Goal: Transaction & Acquisition: Purchase product/service

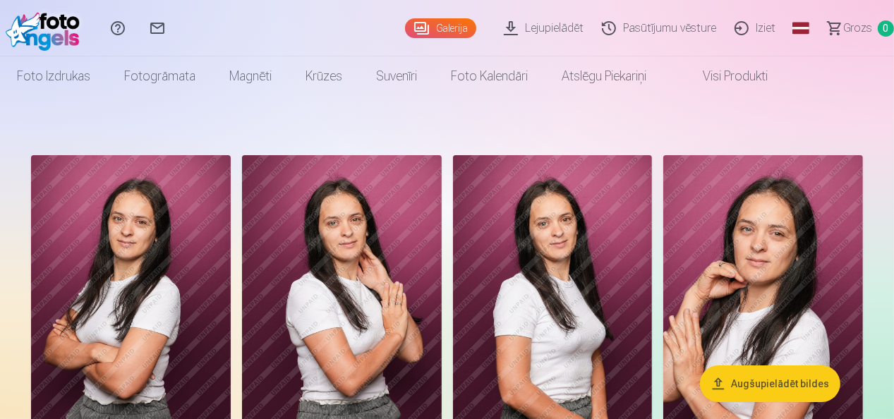
click at [441, 30] on link "Galerija" at bounding box center [440, 28] width 71 height 20
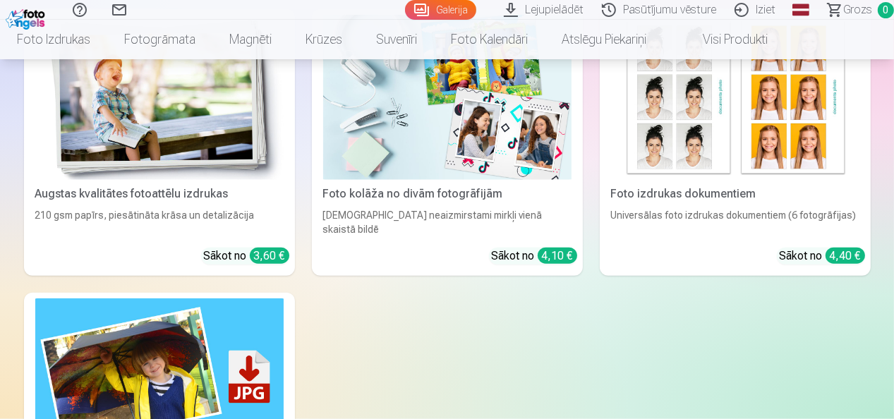
scroll to position [1129, 0]
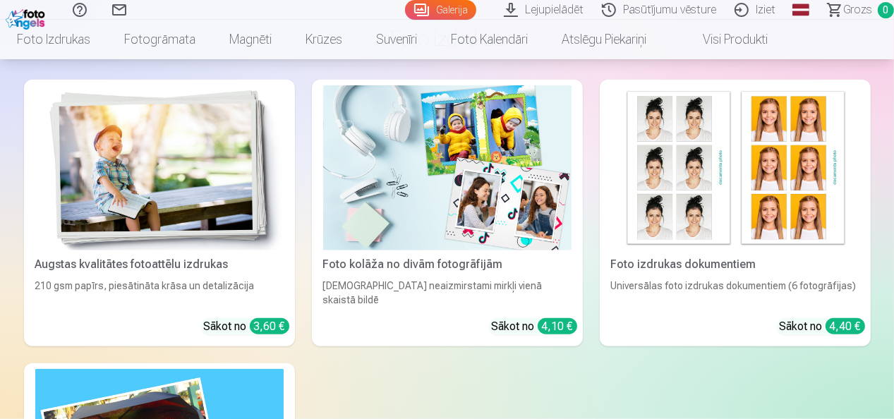
click at [133, 168] on img at bounding box center [159, 168] width 248 height 166
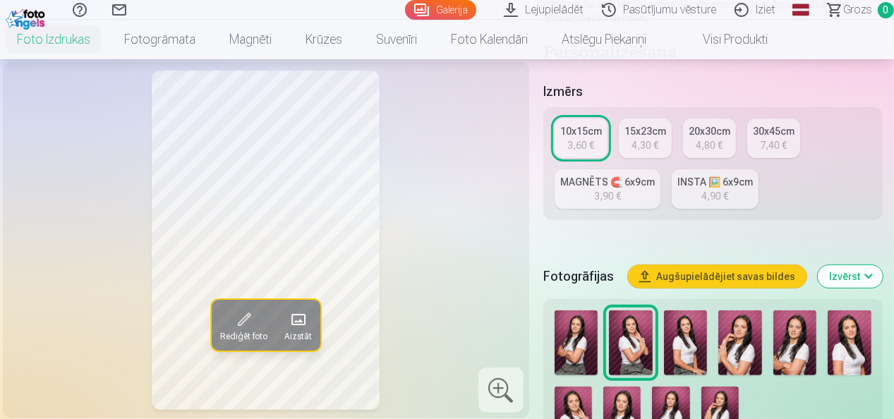
scroll to position [353, 0]
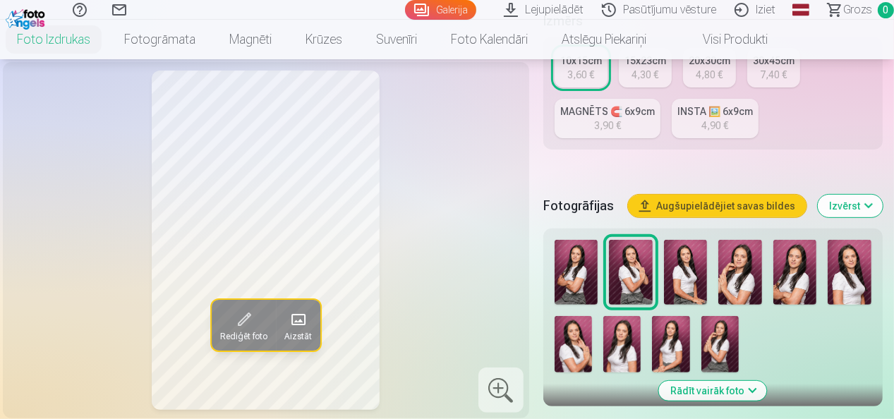
click at [582, 280] on img at bounding box center [577, 272] width 44 height 65
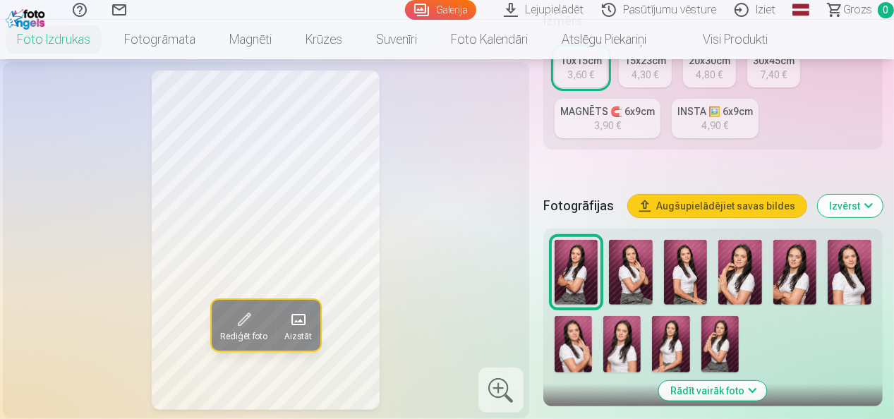
click at [787, 265] on img at bounding box center [796, 272] width 44 height 65
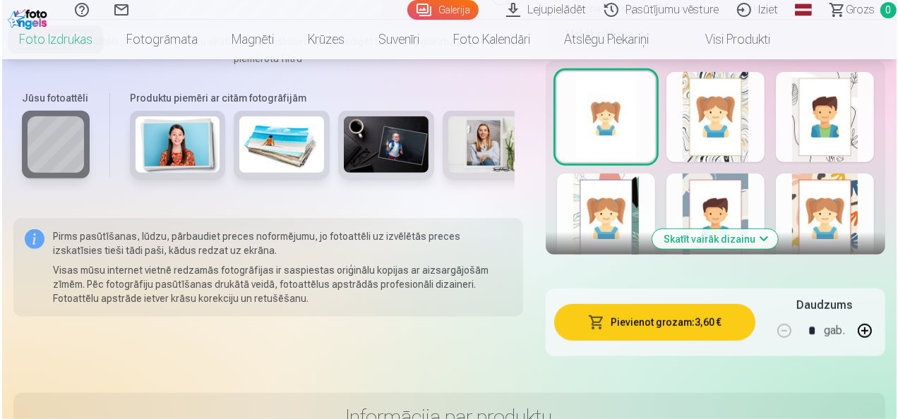
scroll to position [988, 0]
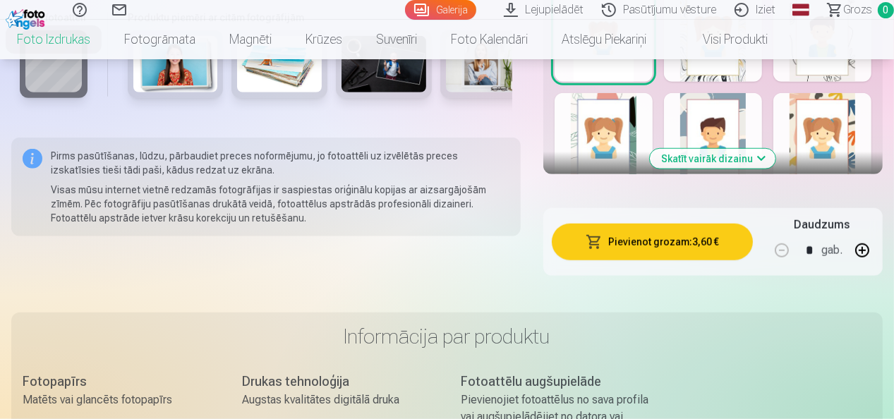
click at [644, 246] on button "Pievienot grozam : 3,60 €" at bounding box center [652, 242] width 201 height 37
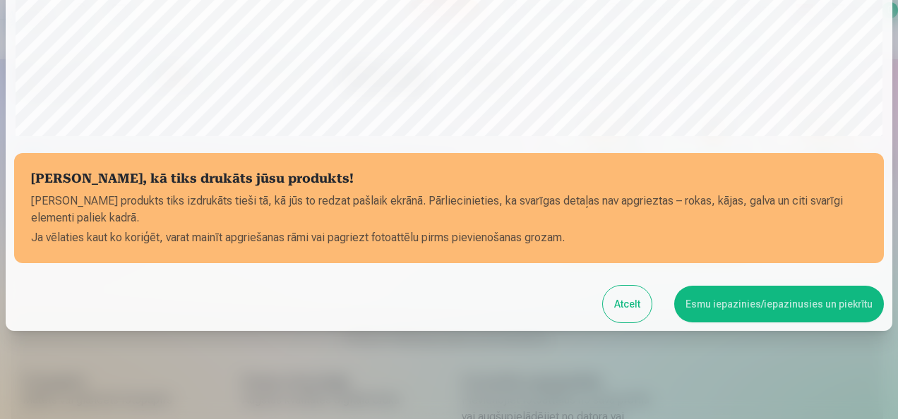
scroll to position [546, 0]
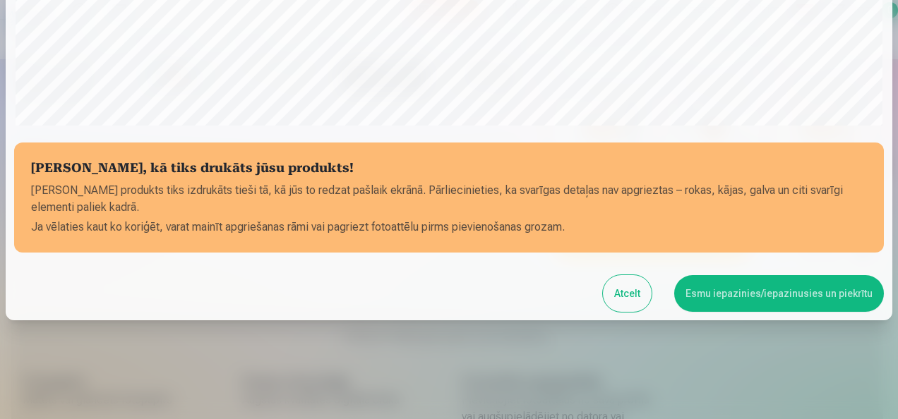
click at [730, 309] on button "Esmu iepazinies/iepazinusies un piekrītu" at bounding box center [779, 293] width 210 height 37
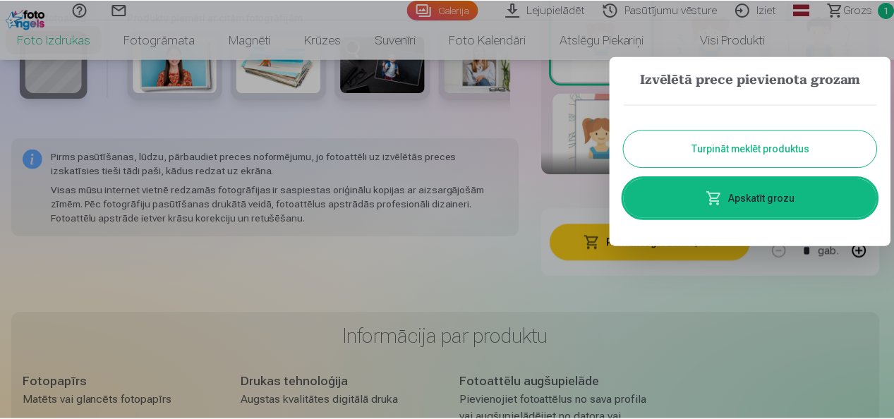
scroll to position [544, 0]
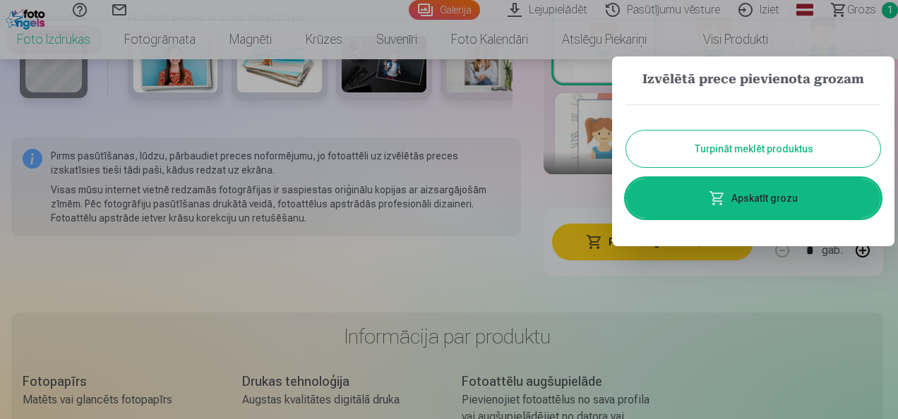
click at [767, 153] on button "Turpināt meklēt produktus" at bounding box center [753, 149] width 254 height 37
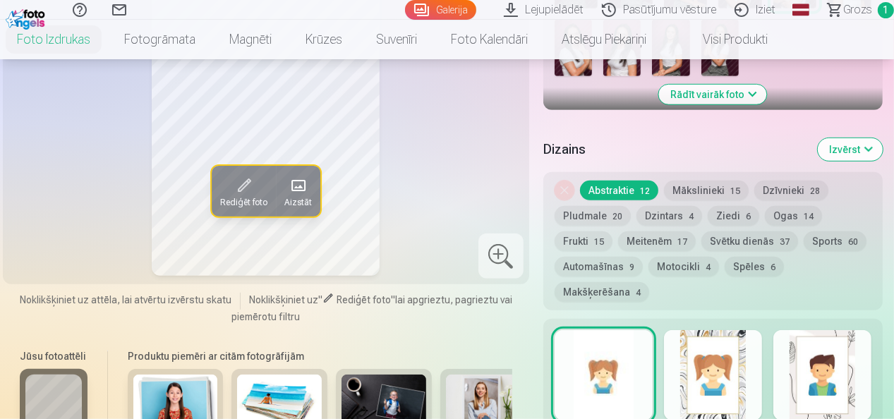
scroll to position [565, 0]
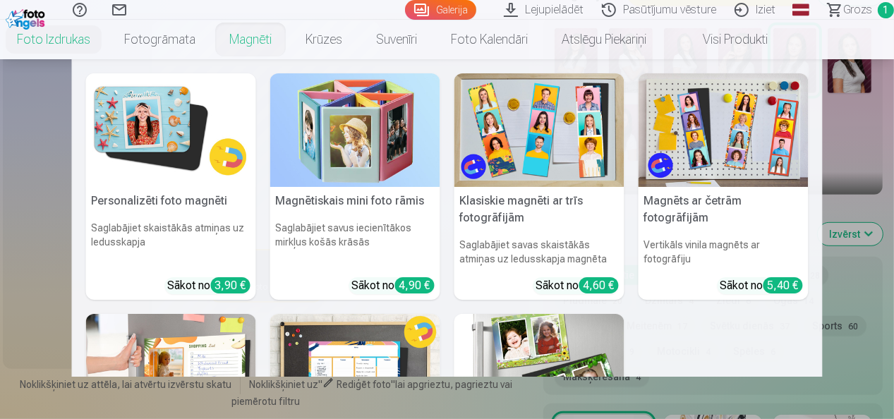
click at [241, 39] on link "Magnēti" at bounding box center [250, 40] width 76 height 40
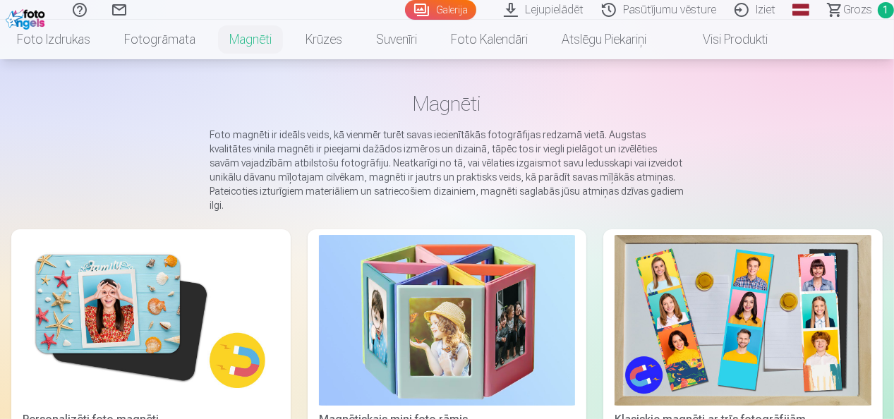
scroll to position [71, 0]
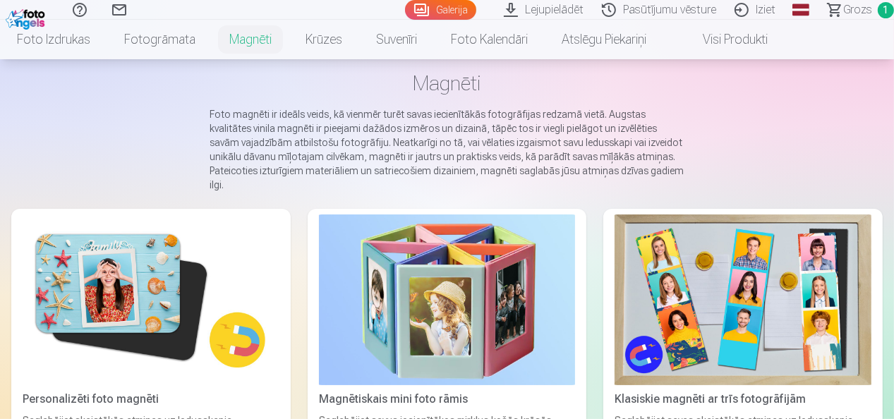
click at [739, 44] on link "Visi produkti" at bounding box center [724, 40] width 121 height 40
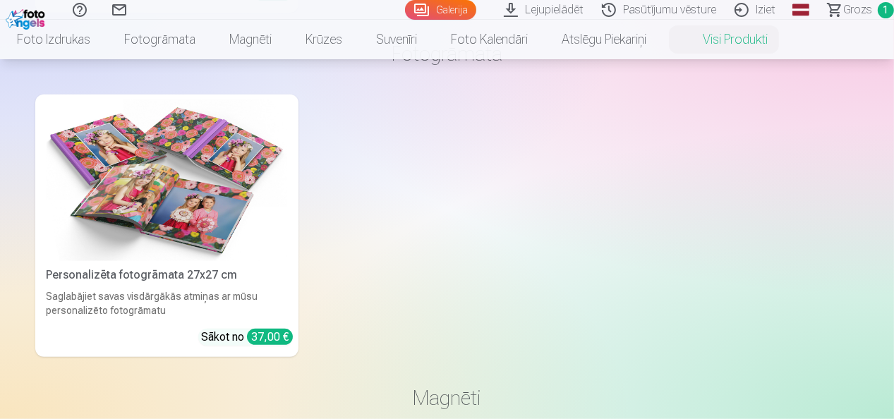
scroll to position [706, 0]
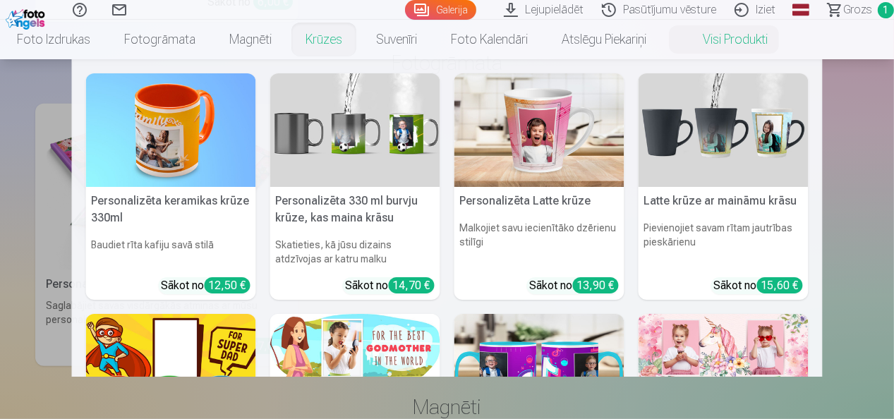
click at [321, 41] on link "Krūzes" at bounding box center [324, 40] width 71 height 40
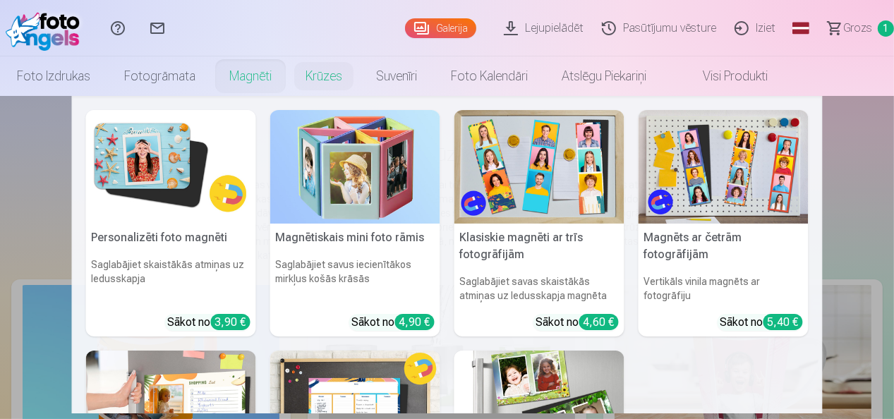
click at [254, 78] on link "Magnēti" at bounding box center [250, 76] width 76 height 40
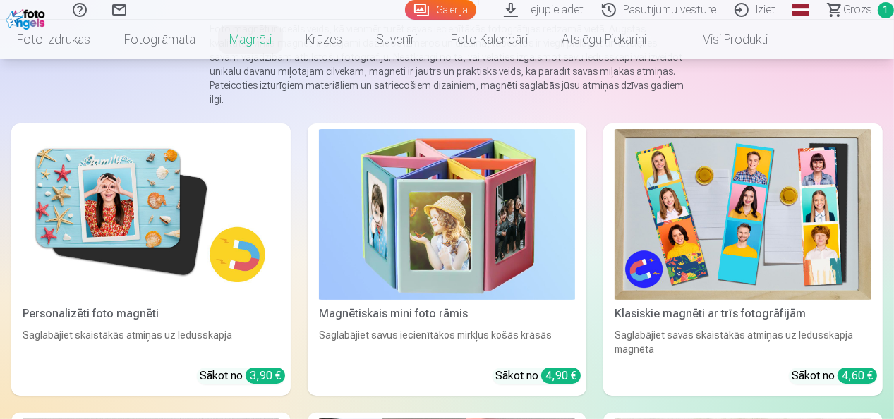
scroll to position [212, 0]
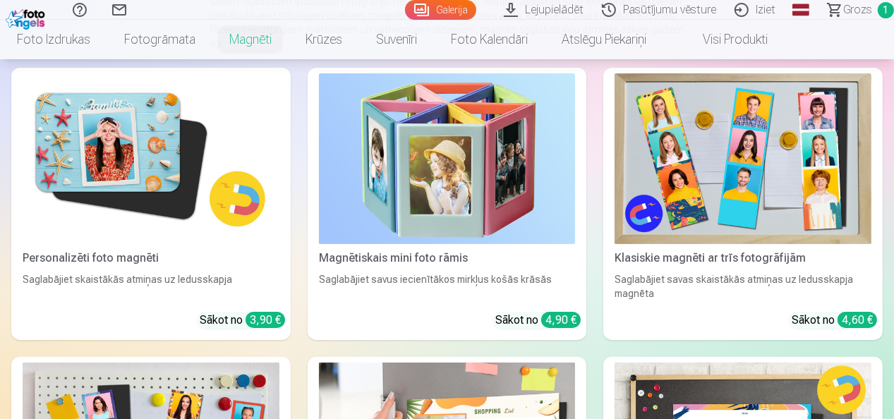
click at [116, 146] on img at bounding box center [151, 158] width 257 height 171
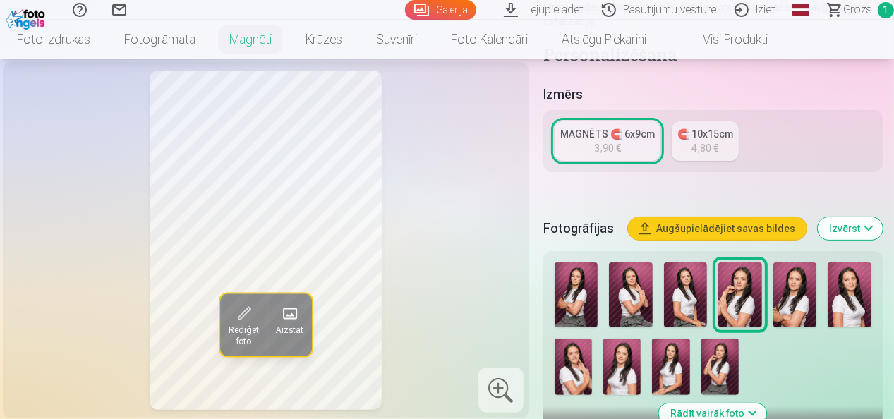
scroll to position [353, 0]
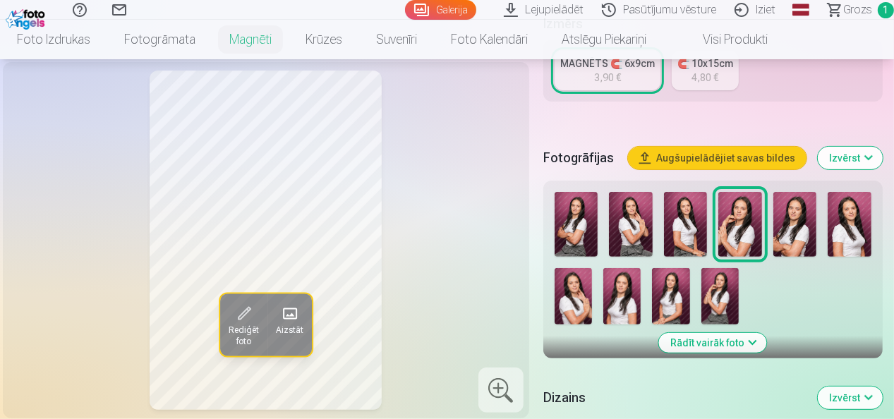
click at [666, 301] on img at bounding box center [670, 296] width 37 height 56
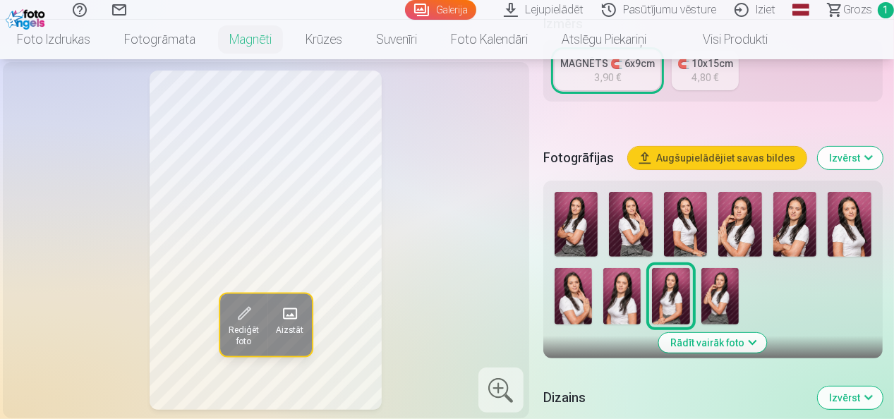
click at [707, 305] on img at bounding box center [720, 296] width 37 height 56
click at [736, 221] on img at bounding box center [741, 224] width 44 height 65
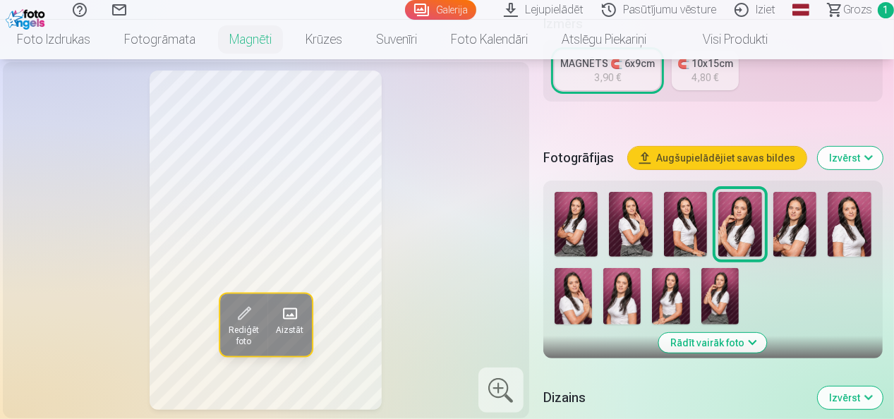
click at [573, 294] on img at bounding box center [573, 296] width 37 height 56
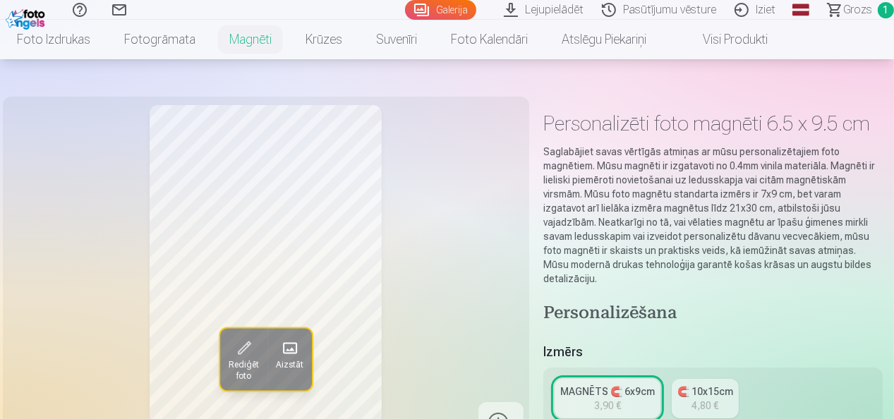
scroll to position [0, 0]
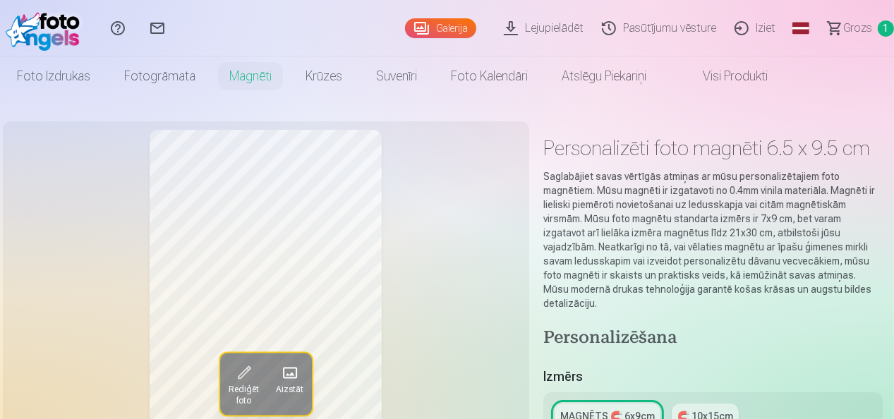
click at [77, 79] on link "Foto izdrukas" at bounding box center [53, 76] width 107 height 40
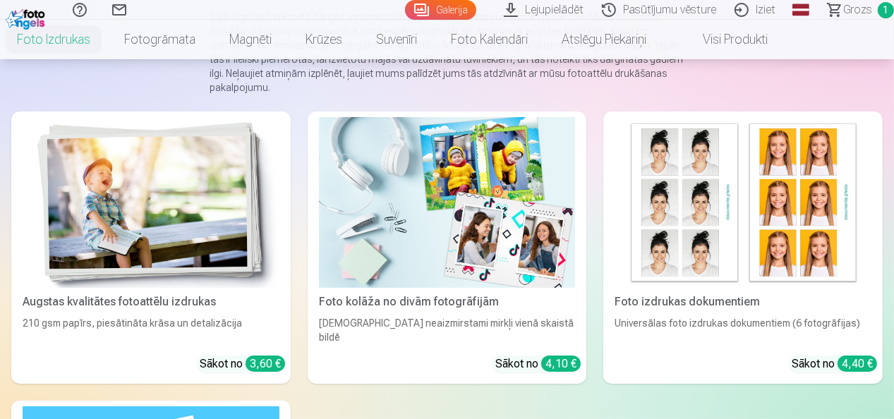
scroll to position [212, 0]
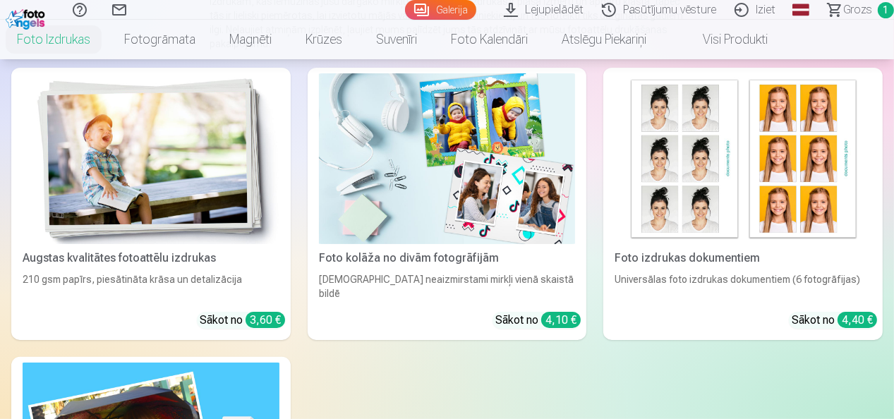
click at [205, 198] on img at bounding box center [151, 158] width 257 height 171
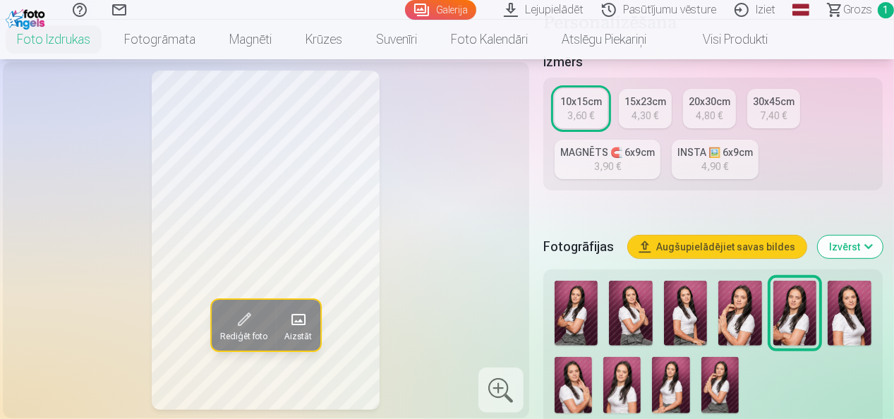
scroll to position [353, 0]
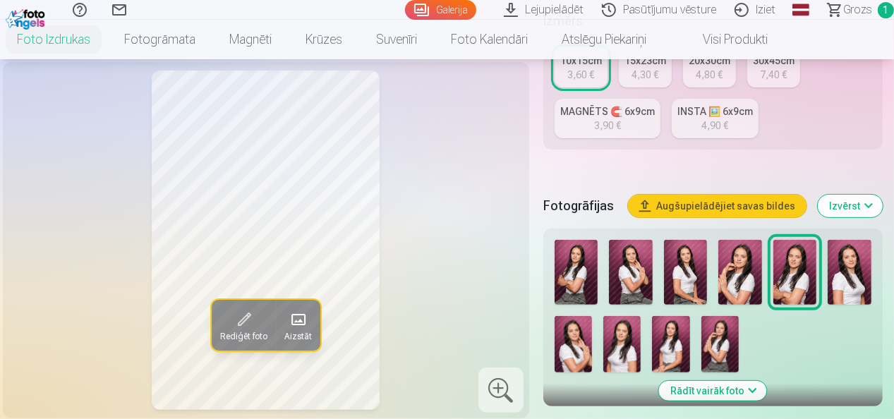
click at [575, 342] on img at bounding box center [573, 344] width 37 height 56
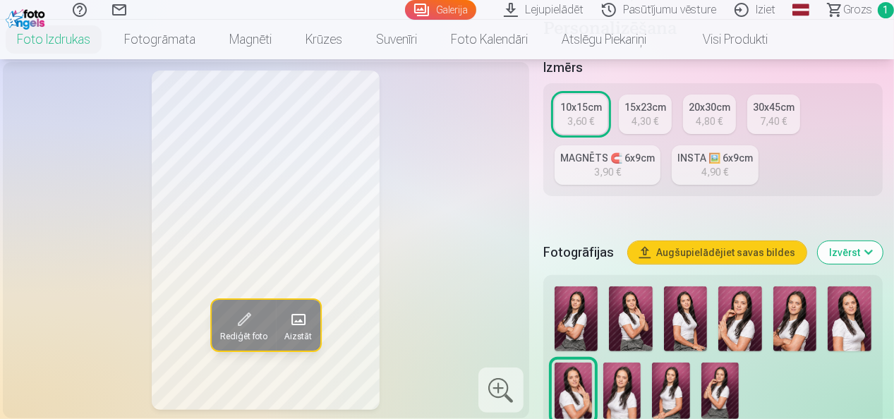
scroll to position [282, 0]
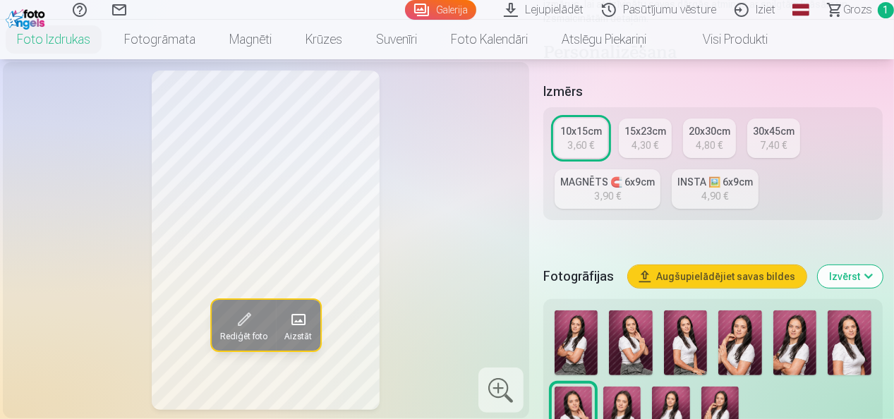
click at [696, 151] on div "4,80 €" at bounding box center [709, 145] width 27 height 14
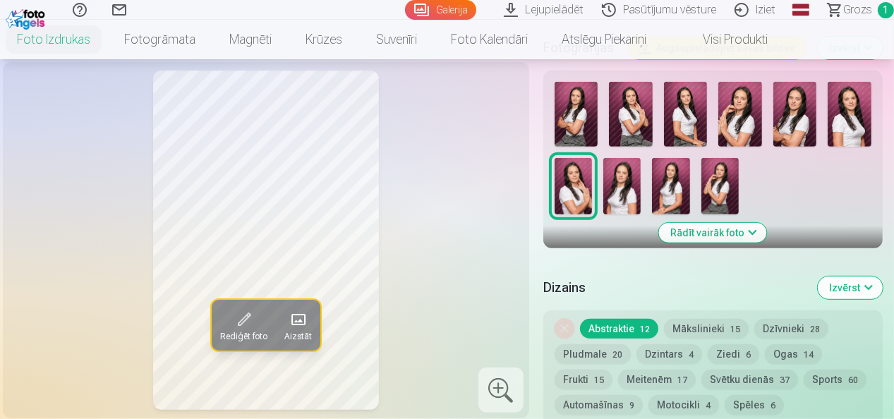
scroll to position [565, 0]
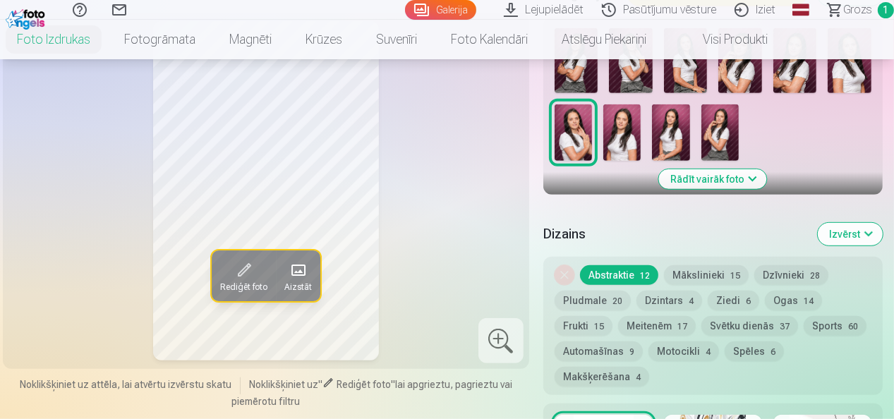
click at [706, 277] on button "Mākslinieki 15" at bounding box center [706, 275] width 85 height 20
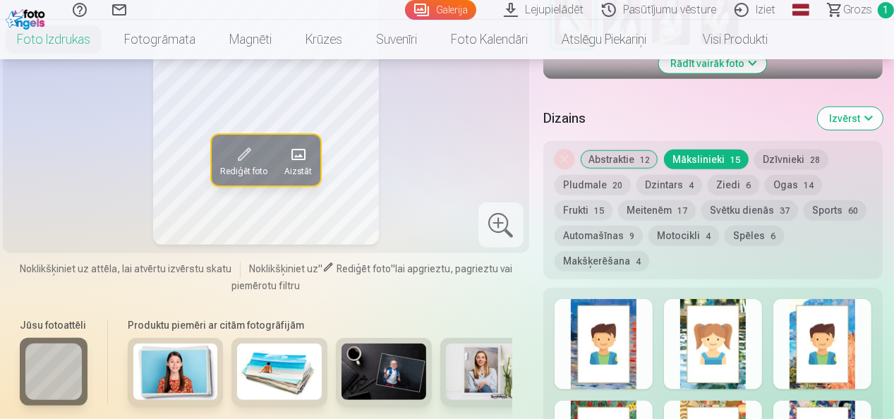
scroll to position [706, 0]
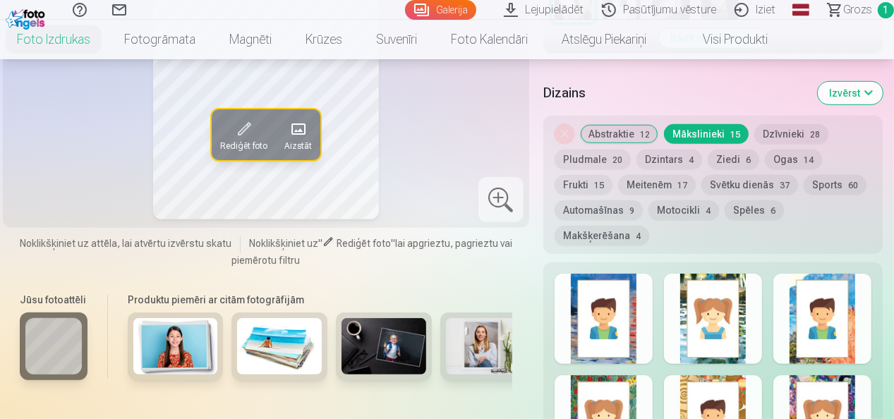
click at [775, 137] on button "Dzīvnieki 28" at bounding box center [792, 134] width 74 height 20
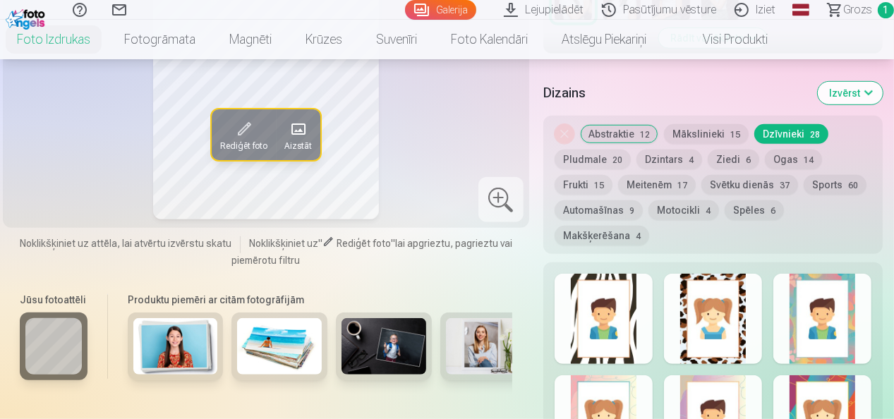
click at [674, 166] on button "Dzintars 4" at bounding box center [670, 160] width 66 height 20
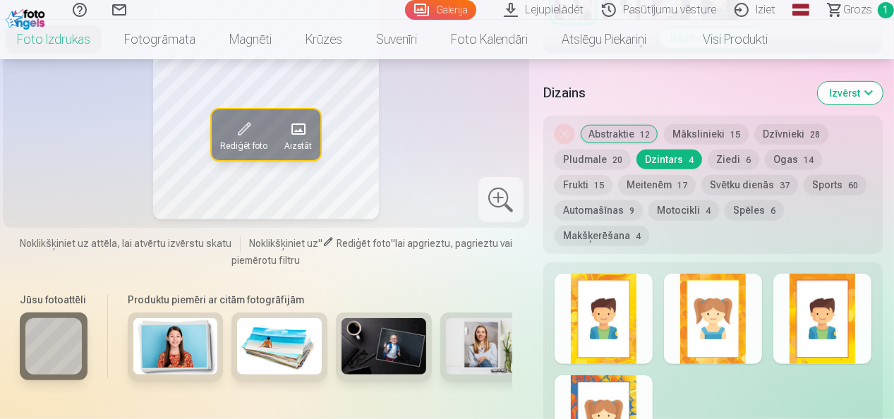
click at [678, 209] on button "Motocikli 4" at bounding box center [684, 210] width 71 height 20
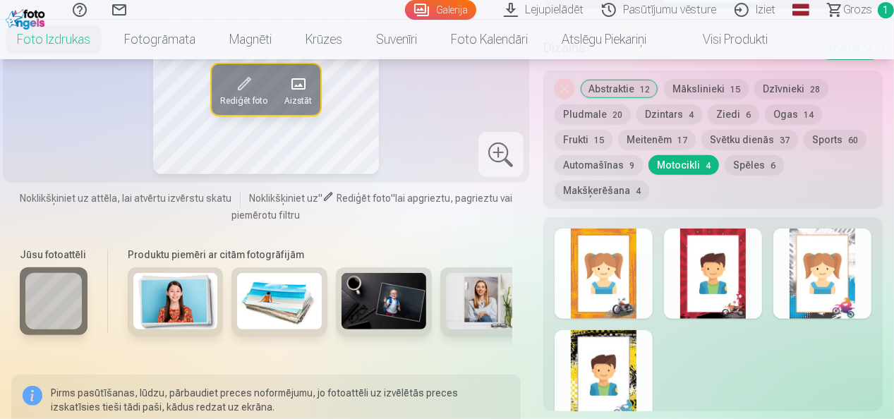
scroll to position [776, 0]
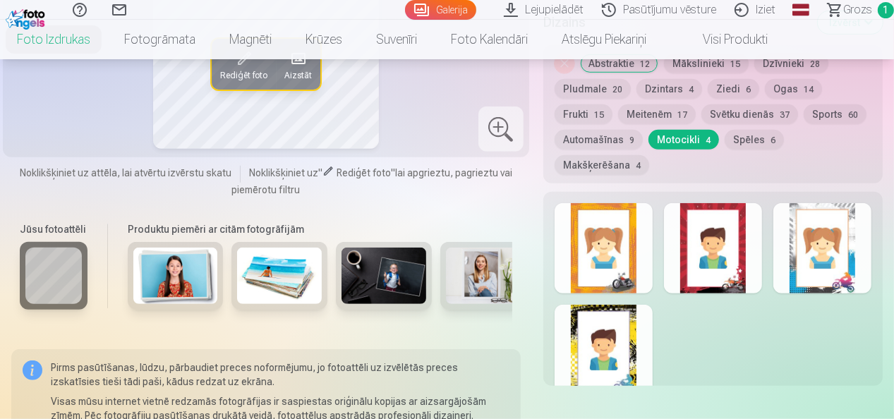
click at [717, 253] on div at bounding box center [713, 248] width 98 height 90
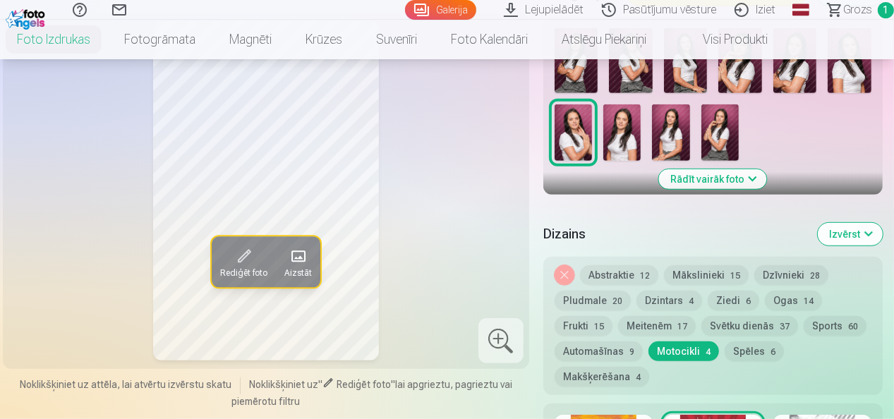
scroll to position [494, 0]
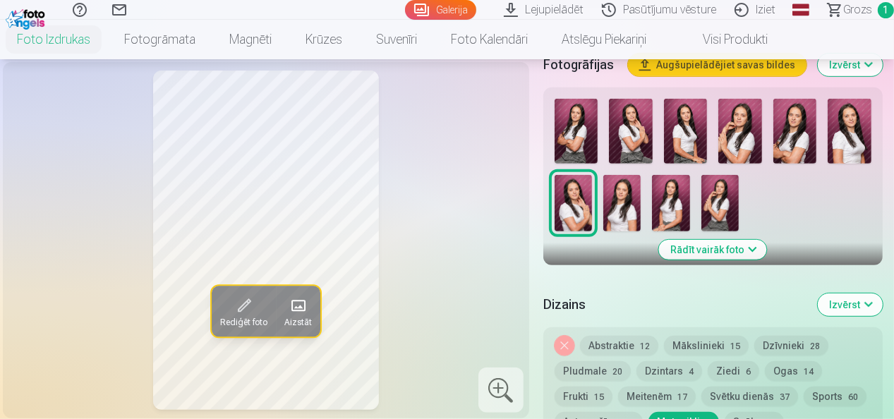
click at [628, 347] on button "Abstraktie 12" at bounding box center [619, 346] width 78 height 20
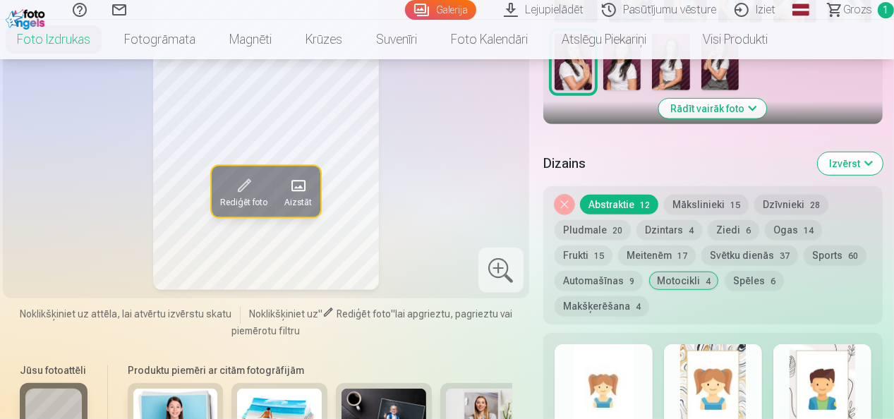
scroll to position [706, 0]
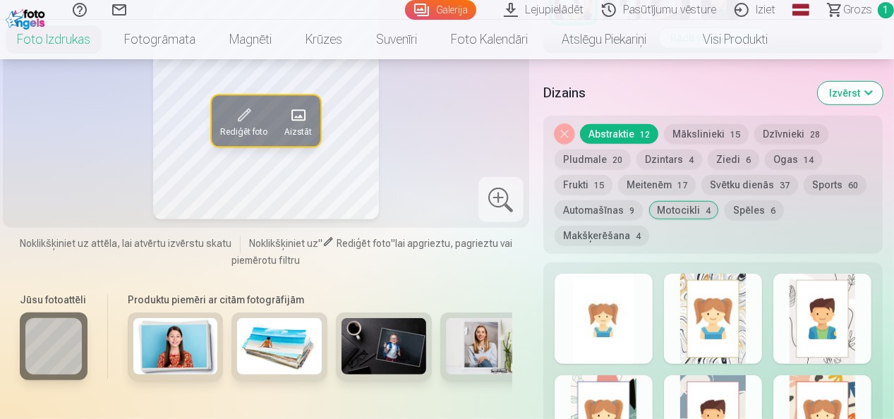
click at [646, 305] on div at bounding box center [604, 319] width 98 height 90
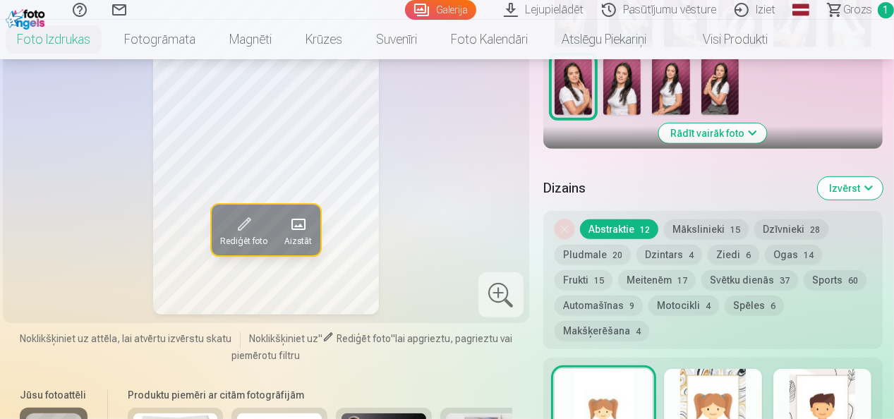
scroll to position [635, 0]
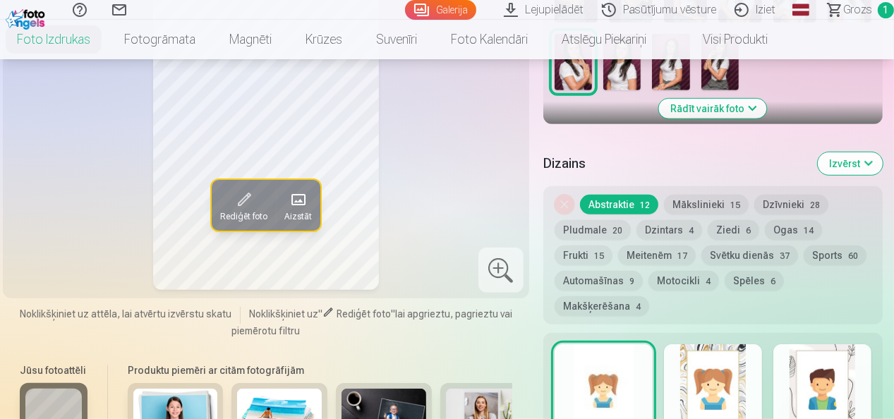
click at [806, 354] on div at bounding box center [823, 389] width 98 height 90
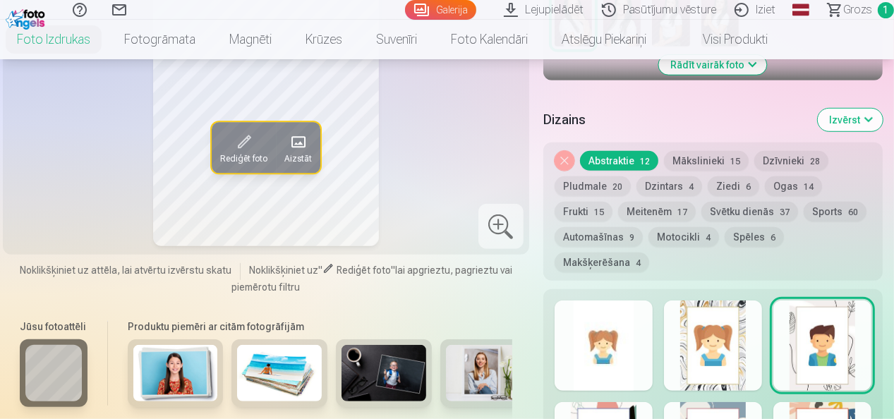
scroll to position [706, 0]
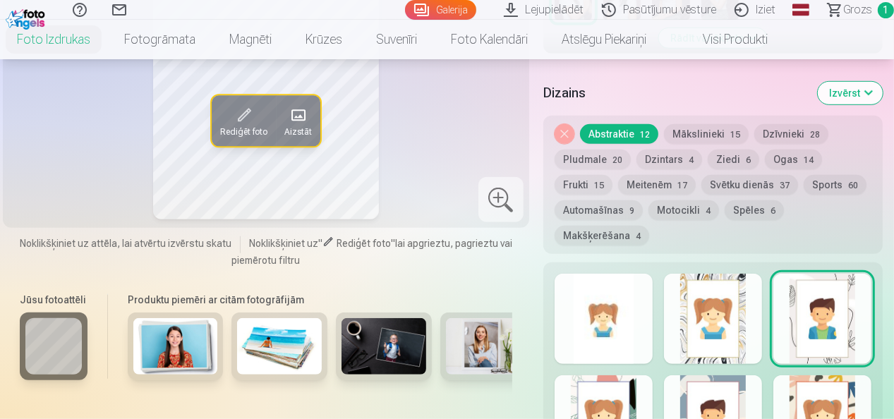
click at [573, 337] on div at bounding box center [604, 319] width 98 height 90
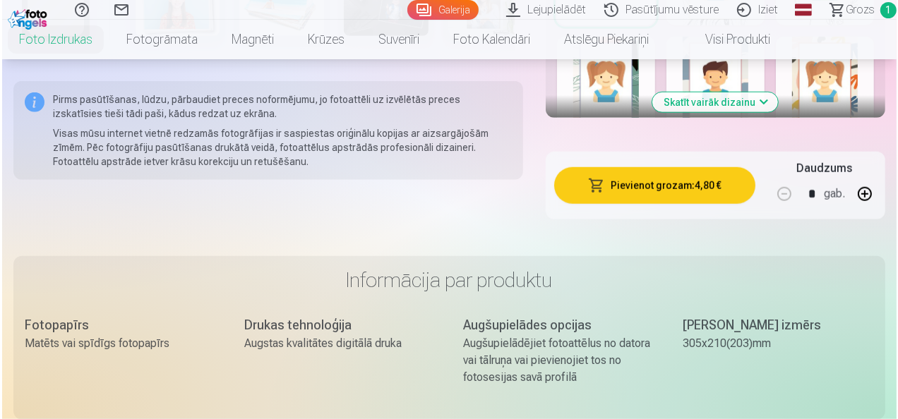
scroll to position [1059, 0]
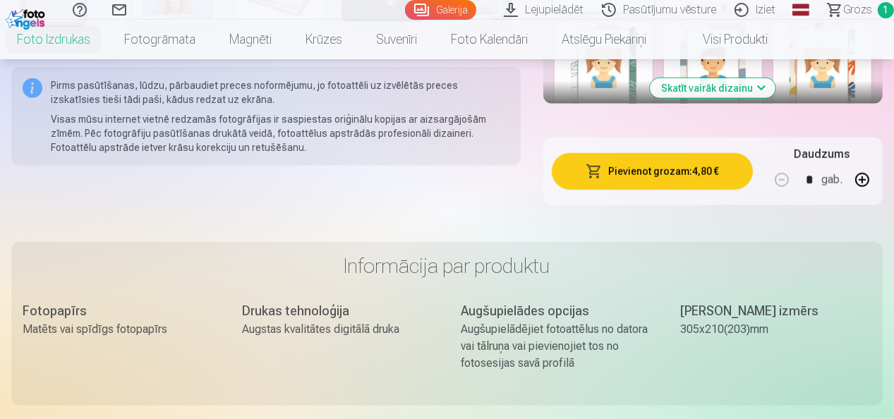
click at [695, 184] on button "Pievienot grozam : 4,80 €" at bounding box center [652, 171] width 201 height 37
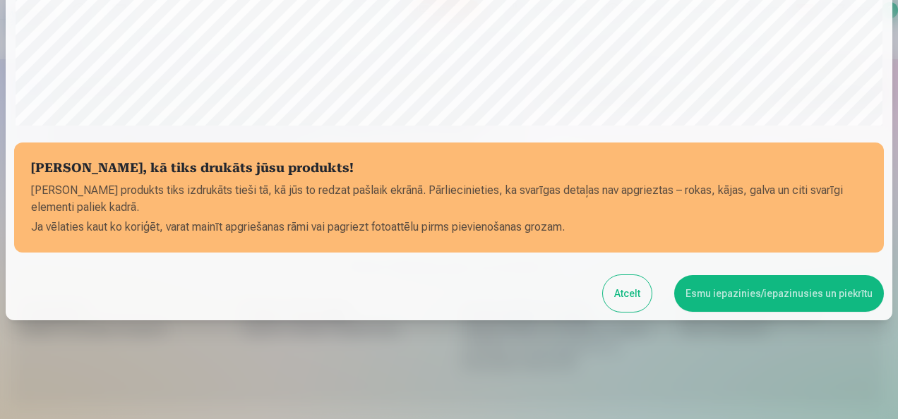
click at [743, 296] on button "Esmu iepazinies/iepazinusies un piekrītu" at bounding box center [779, 293] width 210 height 37
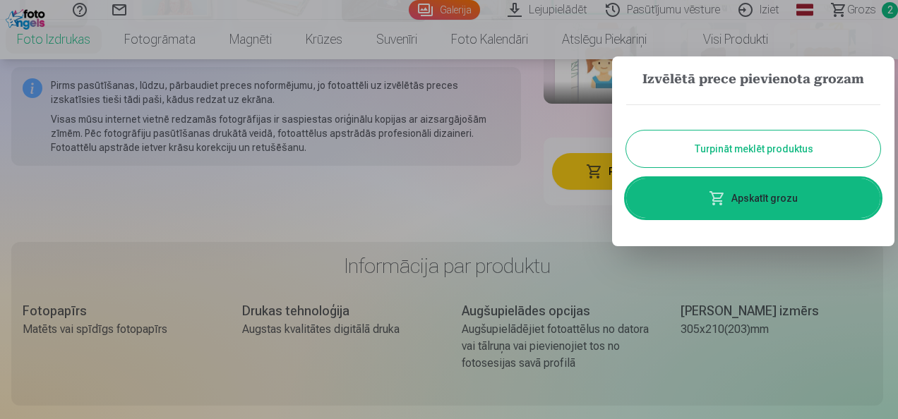
click at [752, 191] on link "Apskatīt grozu" at bounding box center [753, 199] width 254 height 40
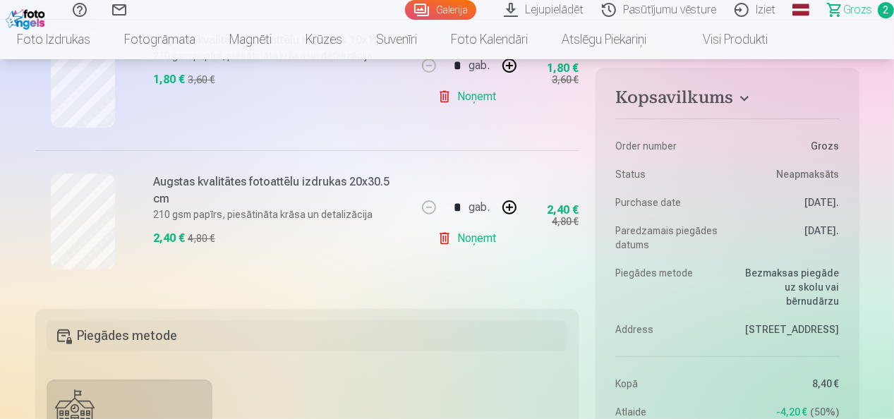
scroll to position [282, 0]
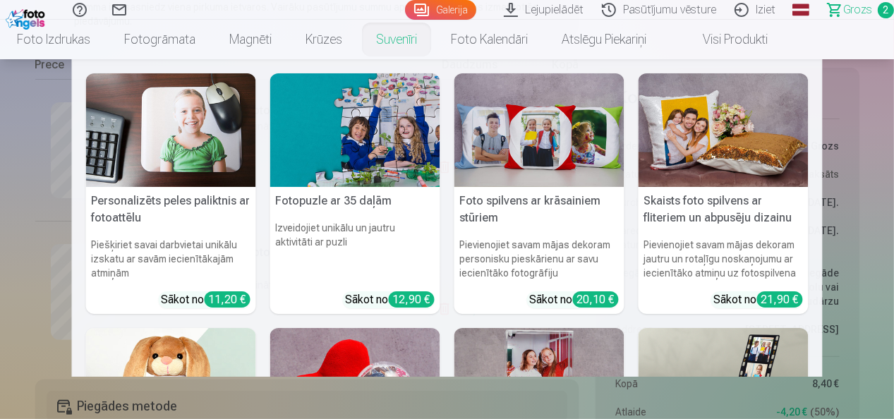
click at [411, 43] on link "Suvenīri" at bounding box center [396, 40] width 75 height 40
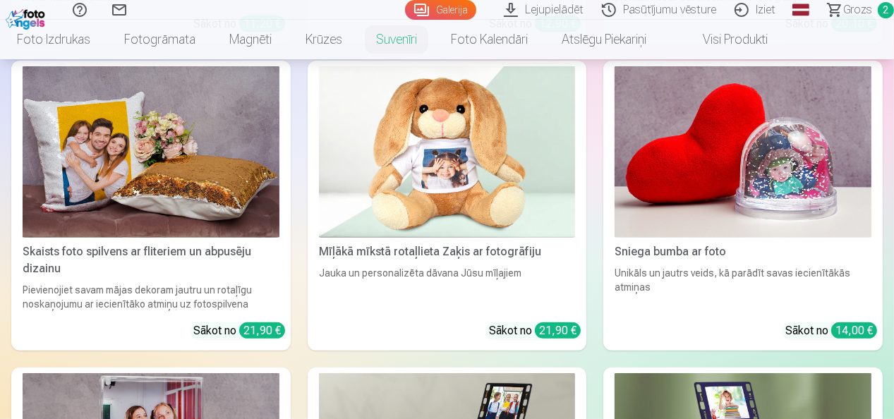
scroll to position [212, 0]
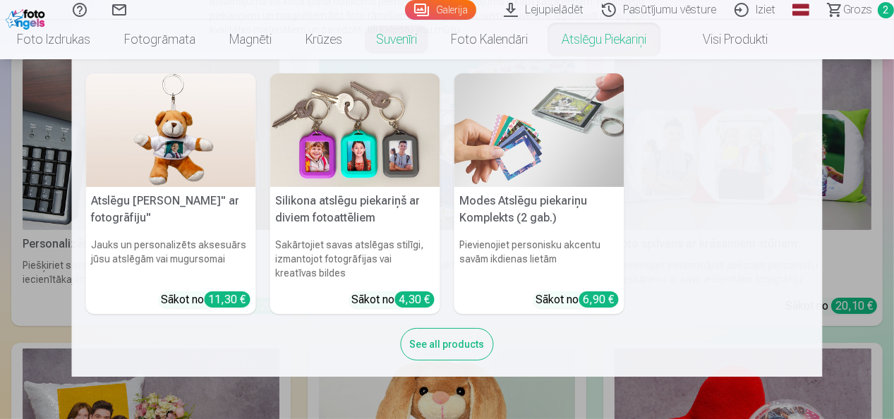
click at [608, 44] on link "Atslēgu piekariņi" at bounding box center [604, 40] width 119 height 40
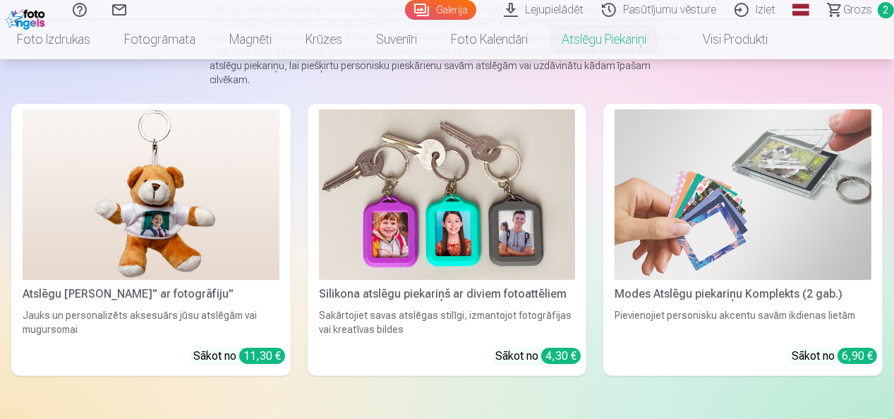
scroll to position [212, 0]
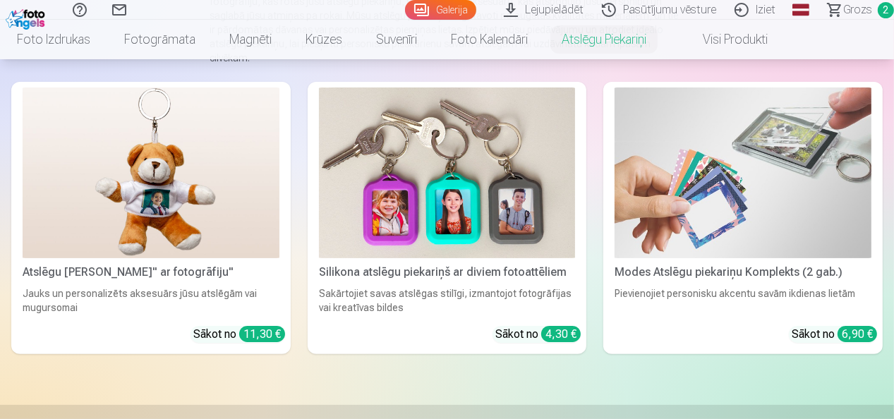
click at [779, 199] on img at bounding box center [743, 173] width 257 height 171
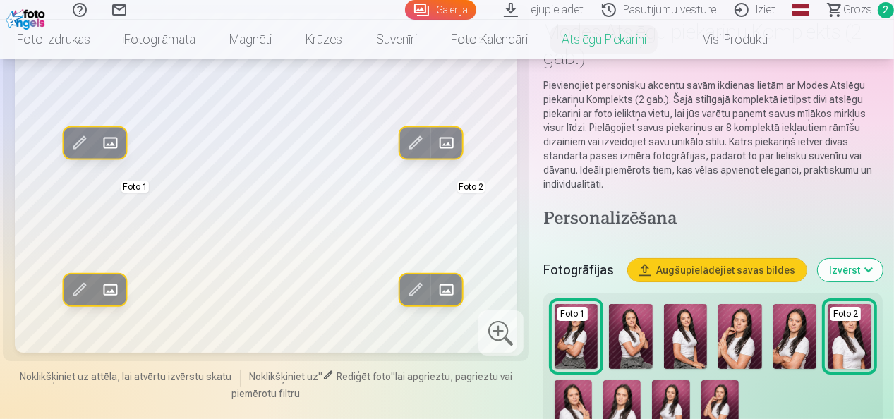
scroll to position [141, 0]
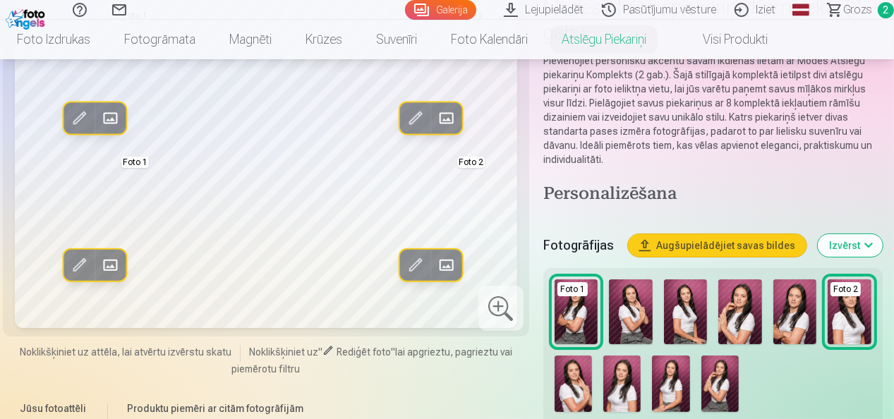
click at [702, 326] on img at bounding box center [686, 312] width 44 height 65
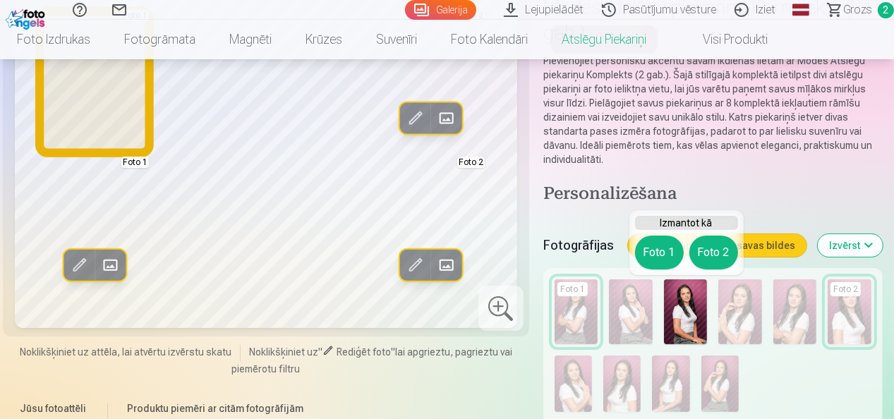
click at [663, 256] on button "Foto 1" at bounding box center [659, 253] width 49 height 34
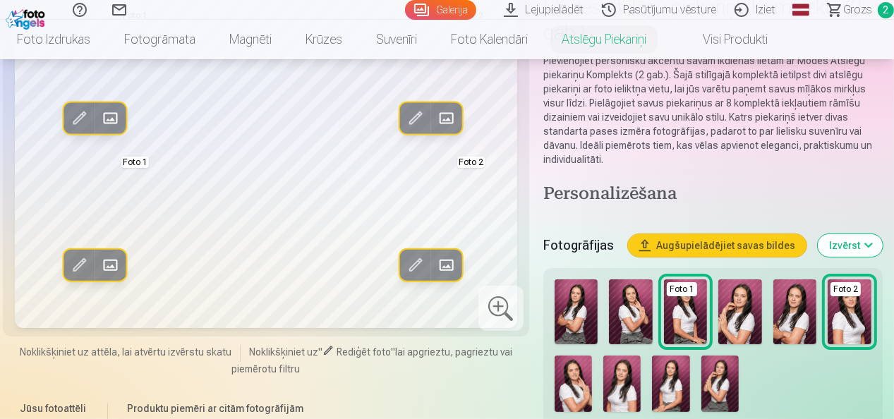
click at [740, 337] on img at bounding box center [741, 312] width 44 height 65
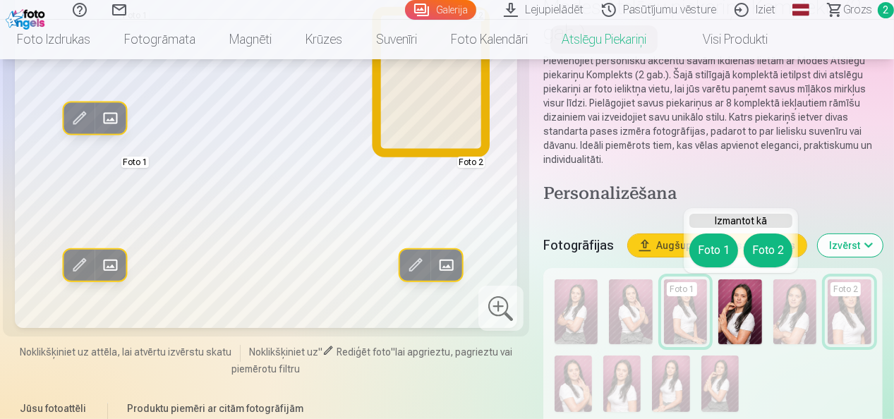
click at [771, 252] on button "Foto 2" at bounding box center [768, 251] width 49 height 34
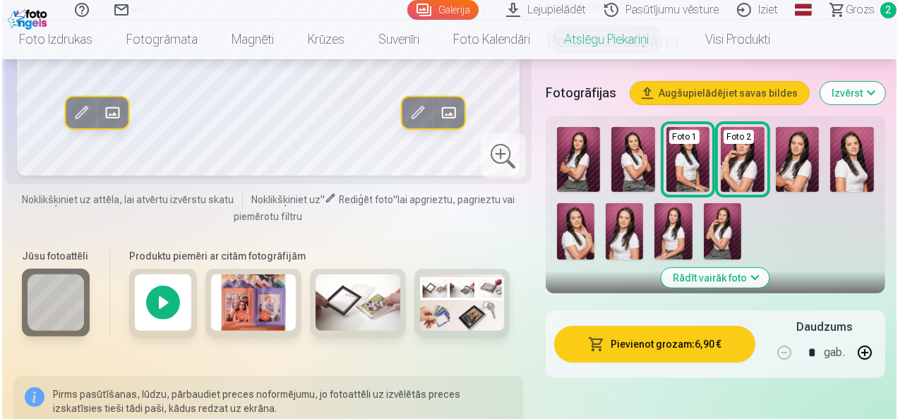
scroll to position [353, 0]
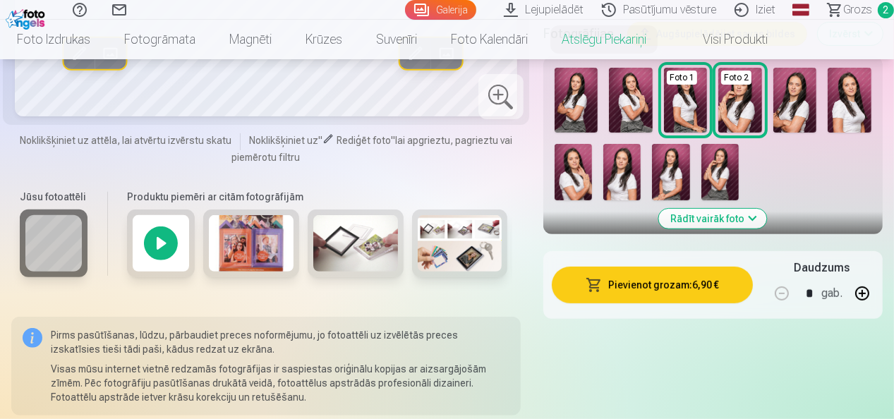
click at [652, 308] on div "Pievienot grozam : 6,90 € Daudzums * gab." at bounding box center [714, 285] width 340 height 68
click at [652, 292] on button "Pievienot grozam : 6,90 €" at bounding box center [652, 285] width 201 height 37
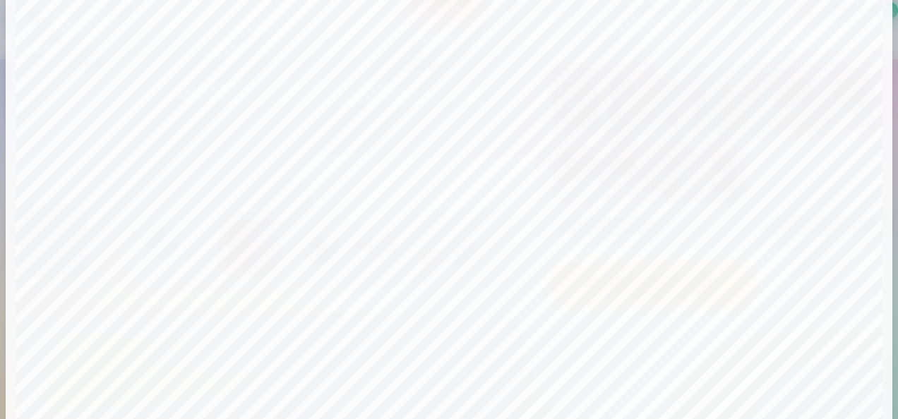
scroll to position [52, 0]
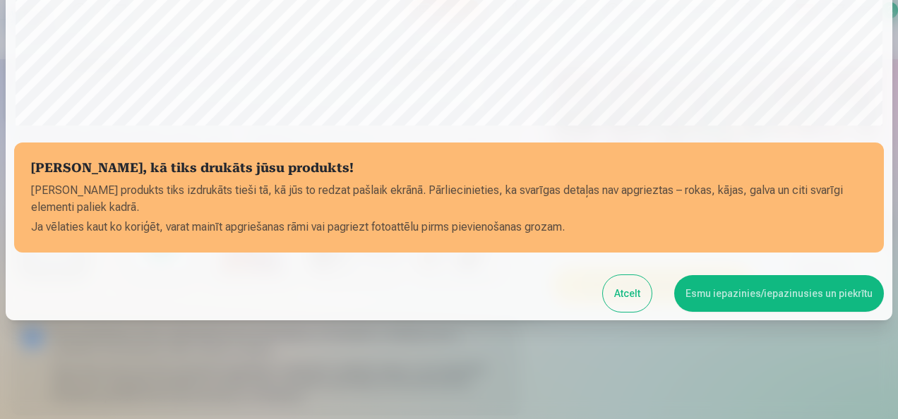
click at [627, 296] on button "Atcelt" at bounding box center [627, 293] width 49 height 37
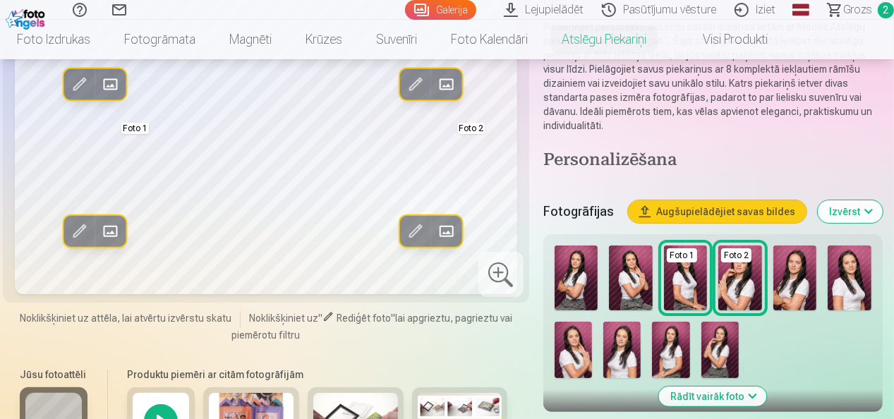
scroll to position [141, 0]
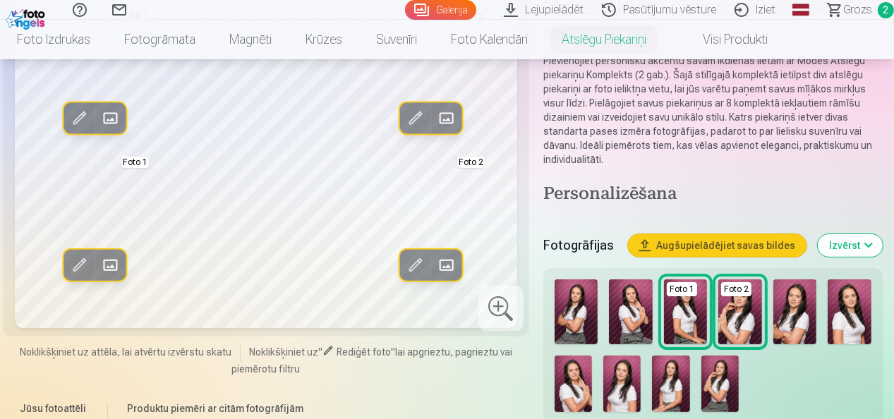
click at [617, 387] on img at bounding box center [622, 384] width 37 height 56
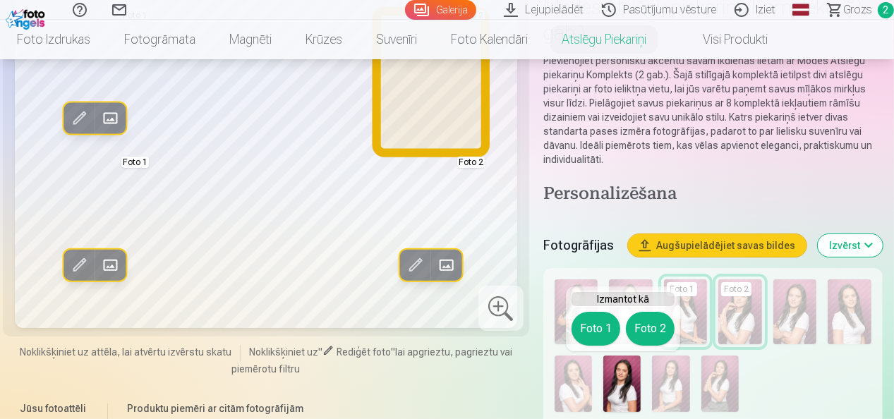
click at [640, 320] on button "Foto 2" at bounding box center [650, 329] width 49 height 34
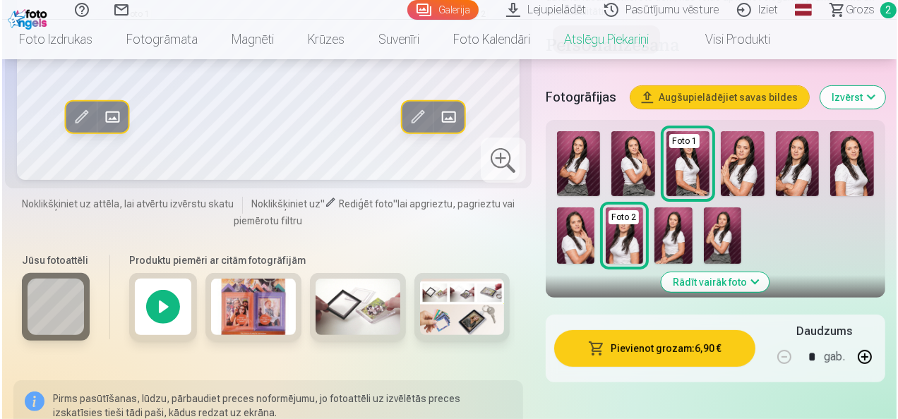
scroll to position [353, 0]
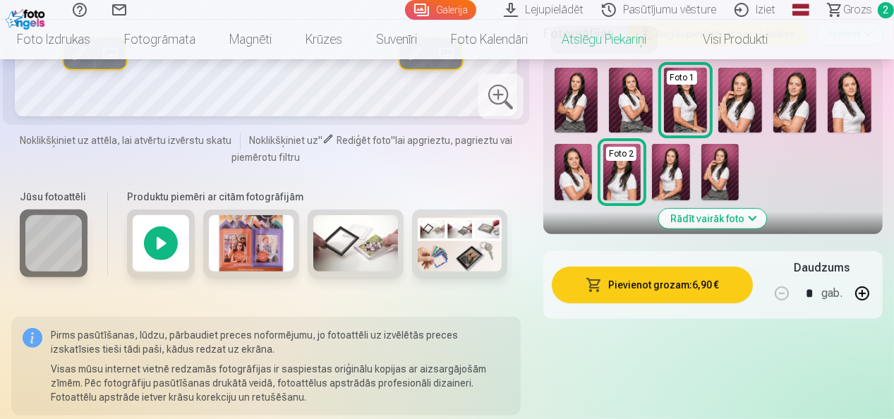
click at [679, 287] on button "Pievienot grozam : 6,90 €" at bounding box center [652, 285] width 201 height 37
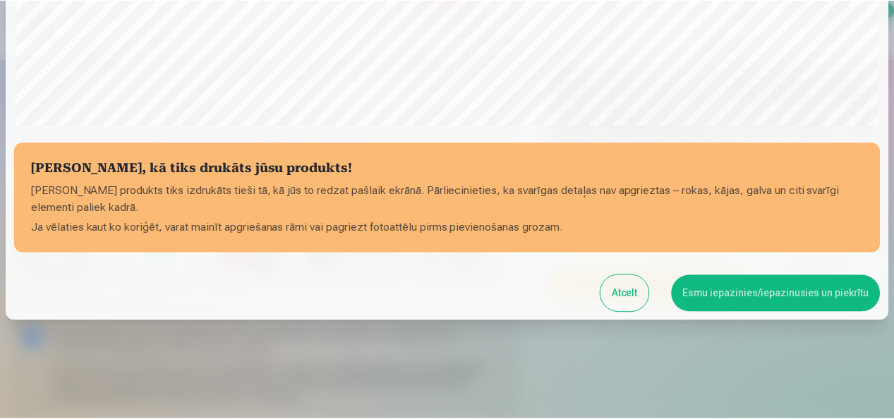
scroll to position [520, 0]
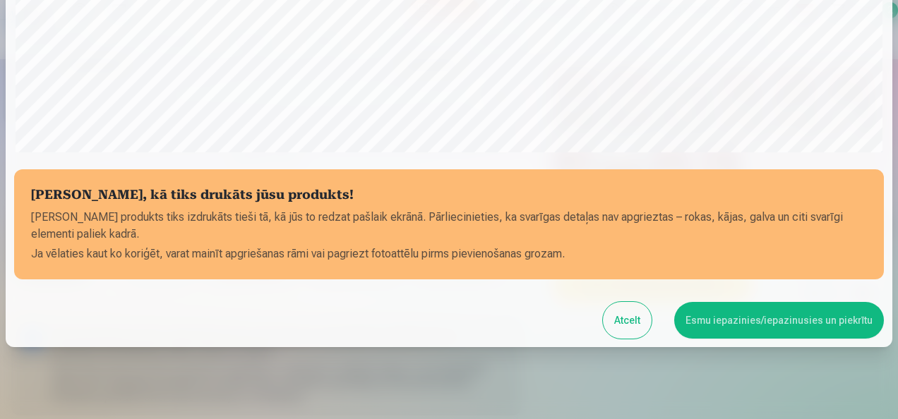
click at [755, 331] on button "Esmu iepazinies/iepazinusies un piekrītu" at bounding box center [779, 320] width 210 height 37
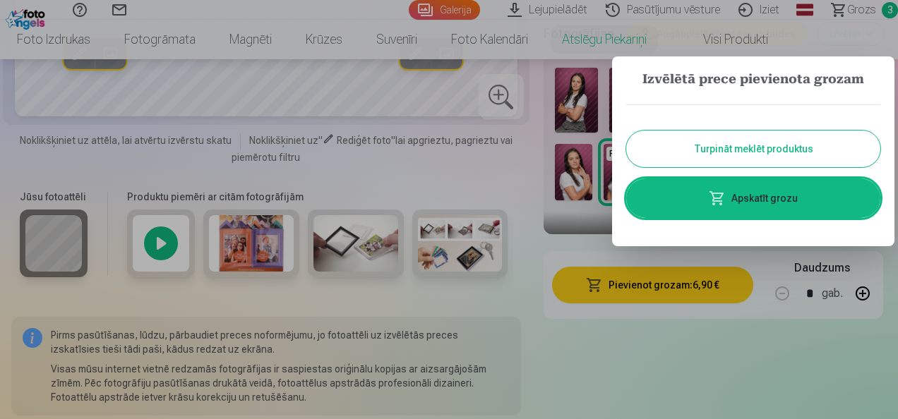
click at [764, 201] on link "Apskatīt grozu" at bounding box center [753, 199] width 254 height 40
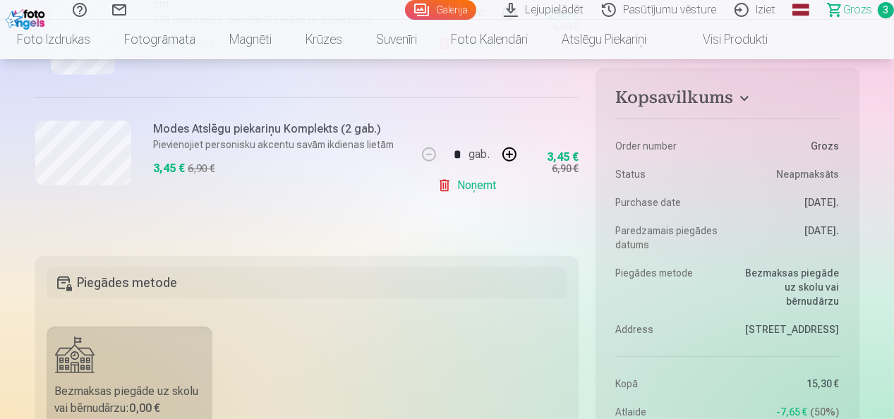
scroll to position [565, 0]
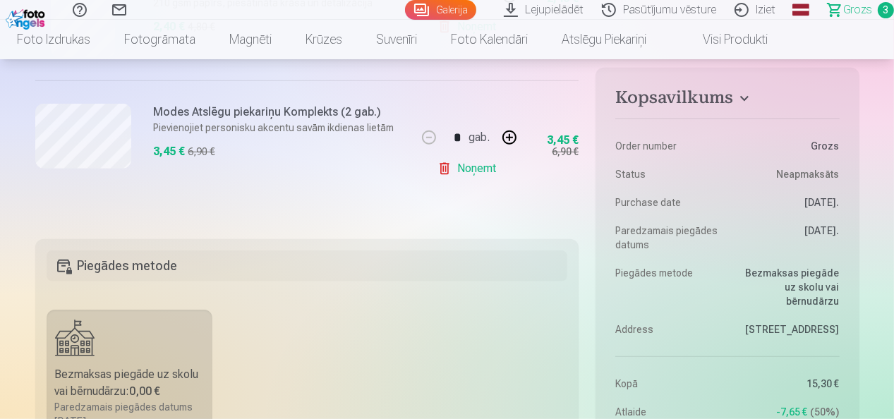
click at [520, 301] on div at bounding box center [308, 304] width 522 height 11
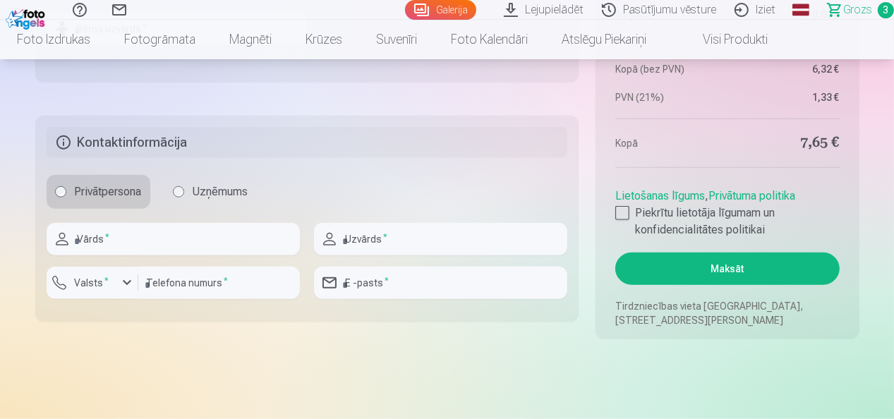
scroll to position [1059, 0]
click at [621, 210] on div at bounding box center [623, 212] width 14 height 14
click at [167, 245] on input "text" at bounding box center [173, 238] width 253 height 32
click at [144, 239] on input "******" at bounding box center [173, 238] width 253 height 32
type input "******"
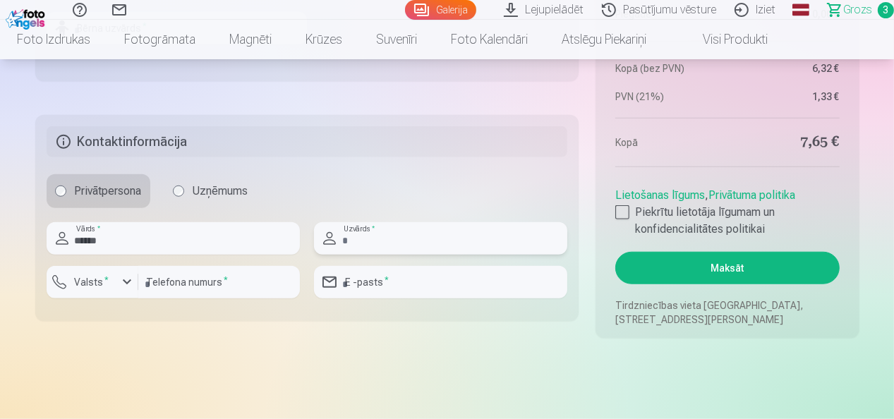
click at [393, 233] on input "text" at bounding box center [440, 238] width 253 height 32
type input "********"
click at [126, 284] on div "button" at bounding box center [127, 282] width 17 height 17
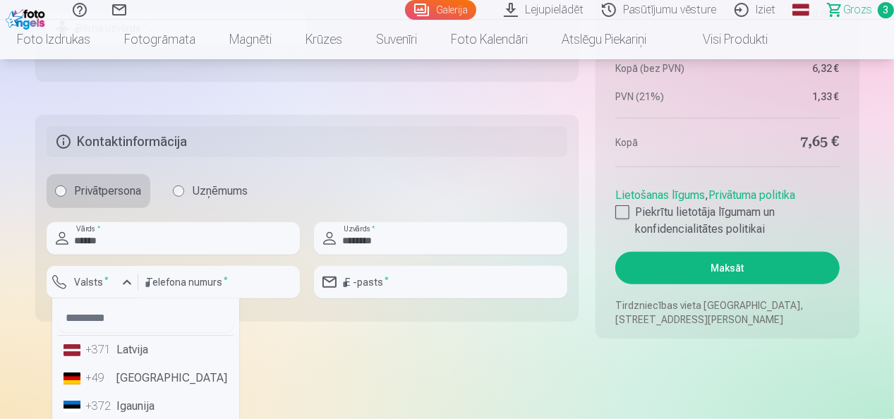
click at [123, 354] on li "+371 Latvija" at bounding box center [146, 350] width 176 height 28
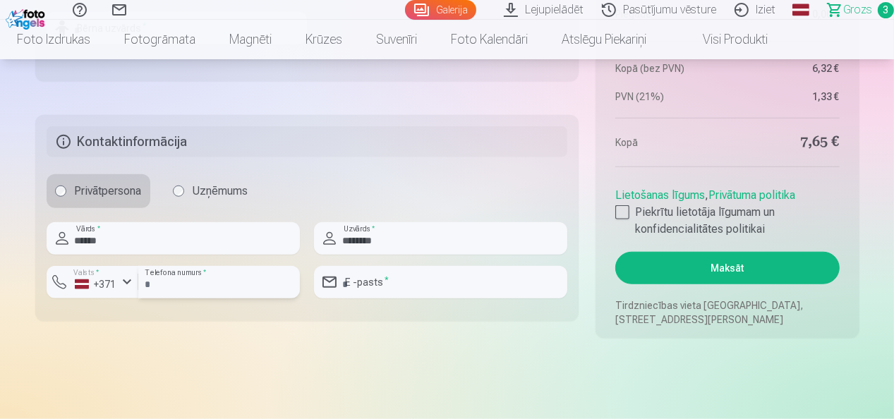
click at [160, 281] on input "number" at bounding box center [219, 282] width 162 height 32
type input "********"
click at [382, 287] on input "email" at bounding box center [440, 282] width 253 height 32
type input "**********"
click at [735, 267] on button "Maksāt" at bounding box center [728, 268] width 224 height 32
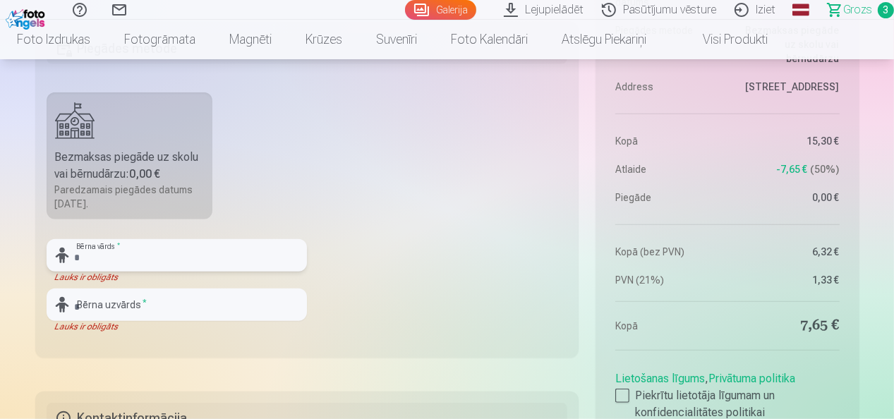
scroll to position [757, 0]
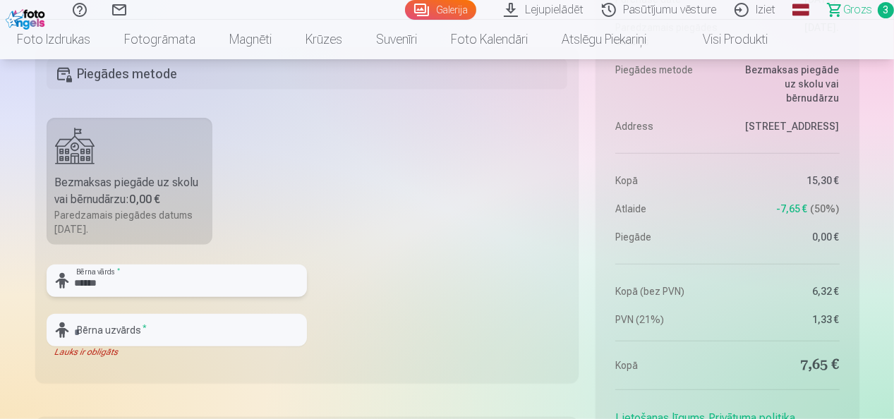
type input "******"
click at [71, 335] on input "text" at bounding box center [177, 330] width 260 height 32
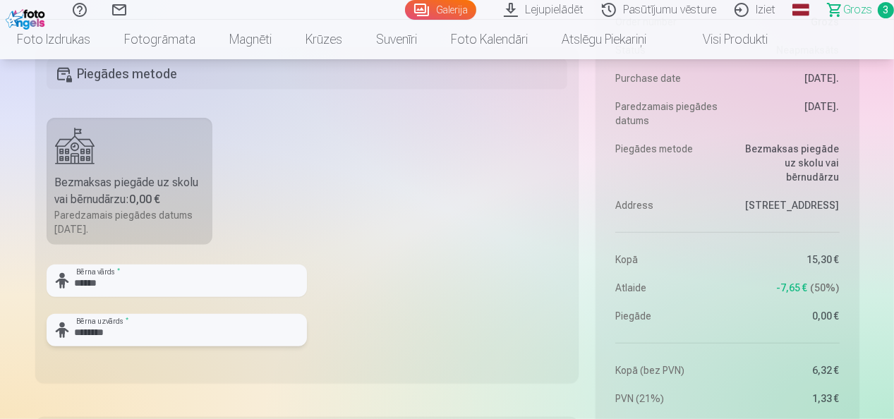
type input "********"
click at [386, 349] on fieldset "Piegādes metode Bezmaksas piegāde uz skolu vai bērnudārzu : 0,00 € Paredzamais …" at bounding box center [307, 215] width 544 height 336
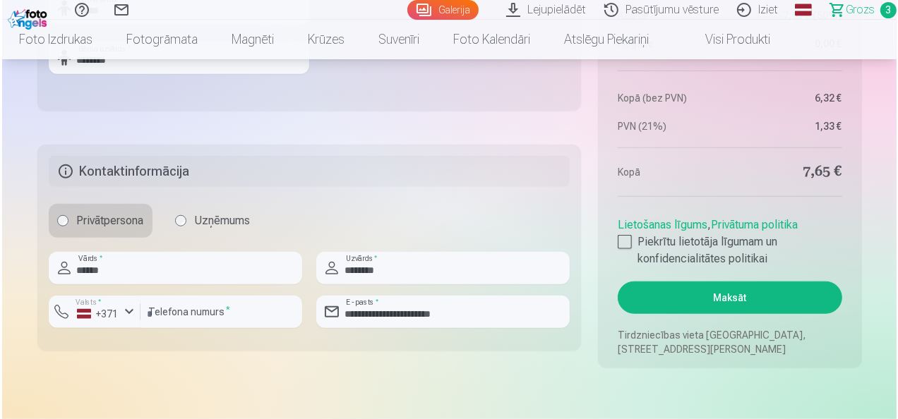
scroll to position [1039, 0]
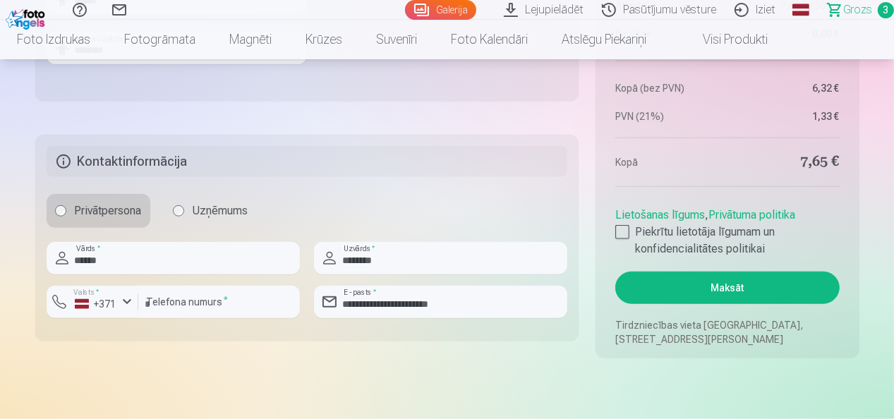
click at [724, 293] on button "Maksāt" at bounding box center [728, 288] width 224 height 32
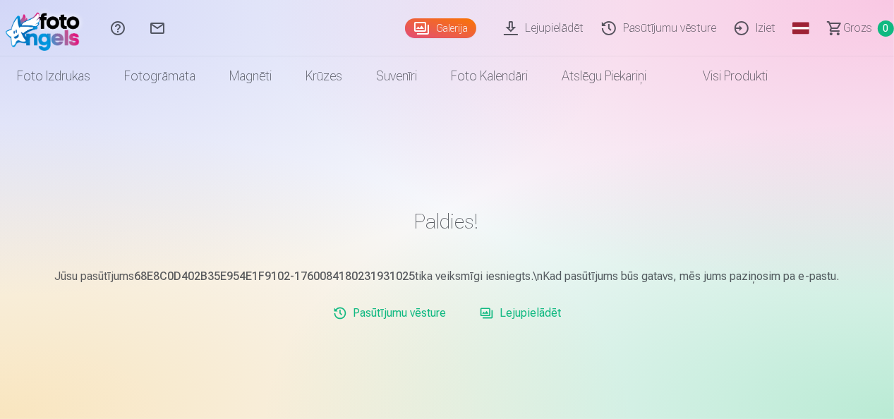
click at [548, 21] on link "Lejupielādēt" at bounding box center [546, 28] width 98 height 56
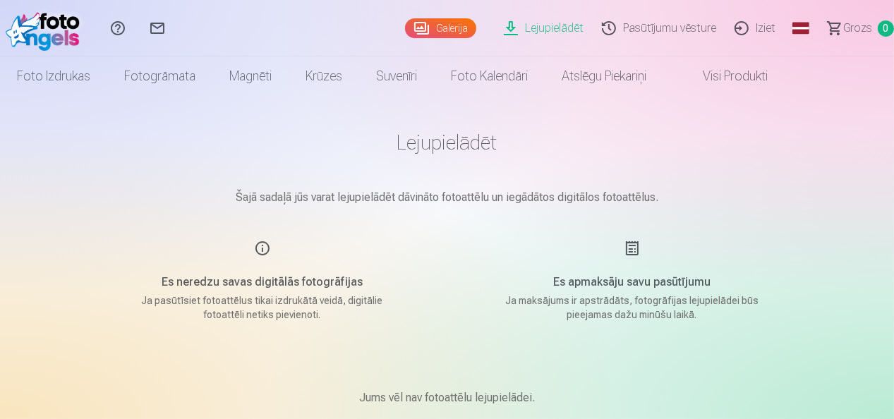
click at [544, 30] on link "Lejupielādēt" at bounding box center [546, 28] width 98 height 56
click at [768, 28] on link "Iziet" at bounding box center [757, 28] width 59 height 56
